Goal: Entertainment & Leisure: Consume media (video, audio)

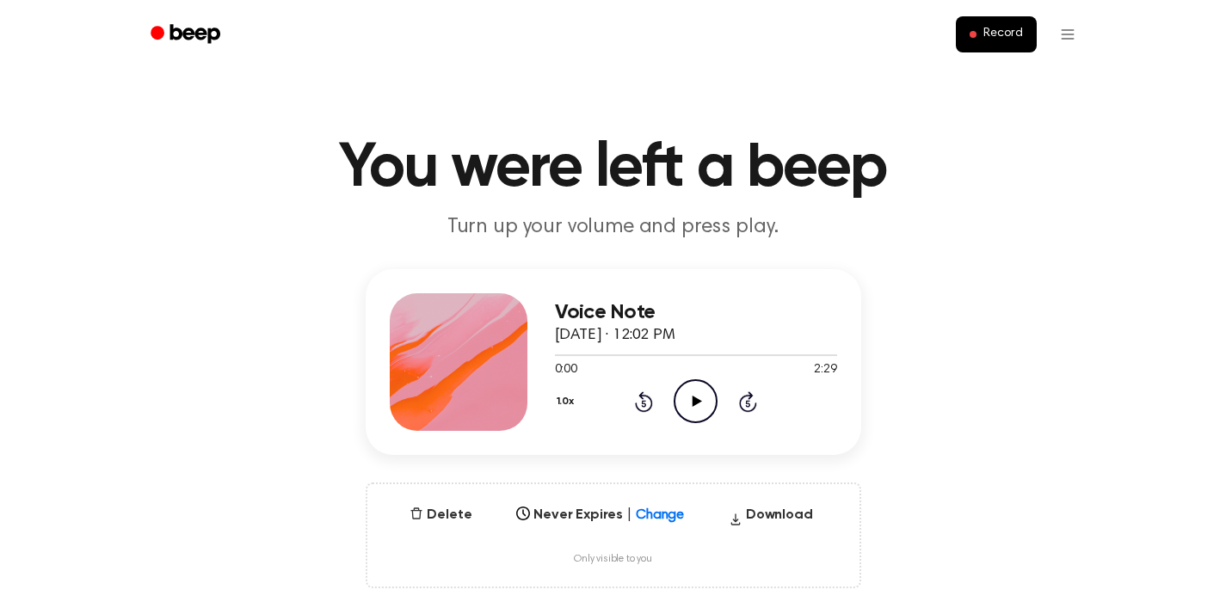
click at [696, 397] on icon "Play Audio" at bounding box center [696, 401] width 44 height 44
